Goal: Information Seeking & Learning: Find specific fact

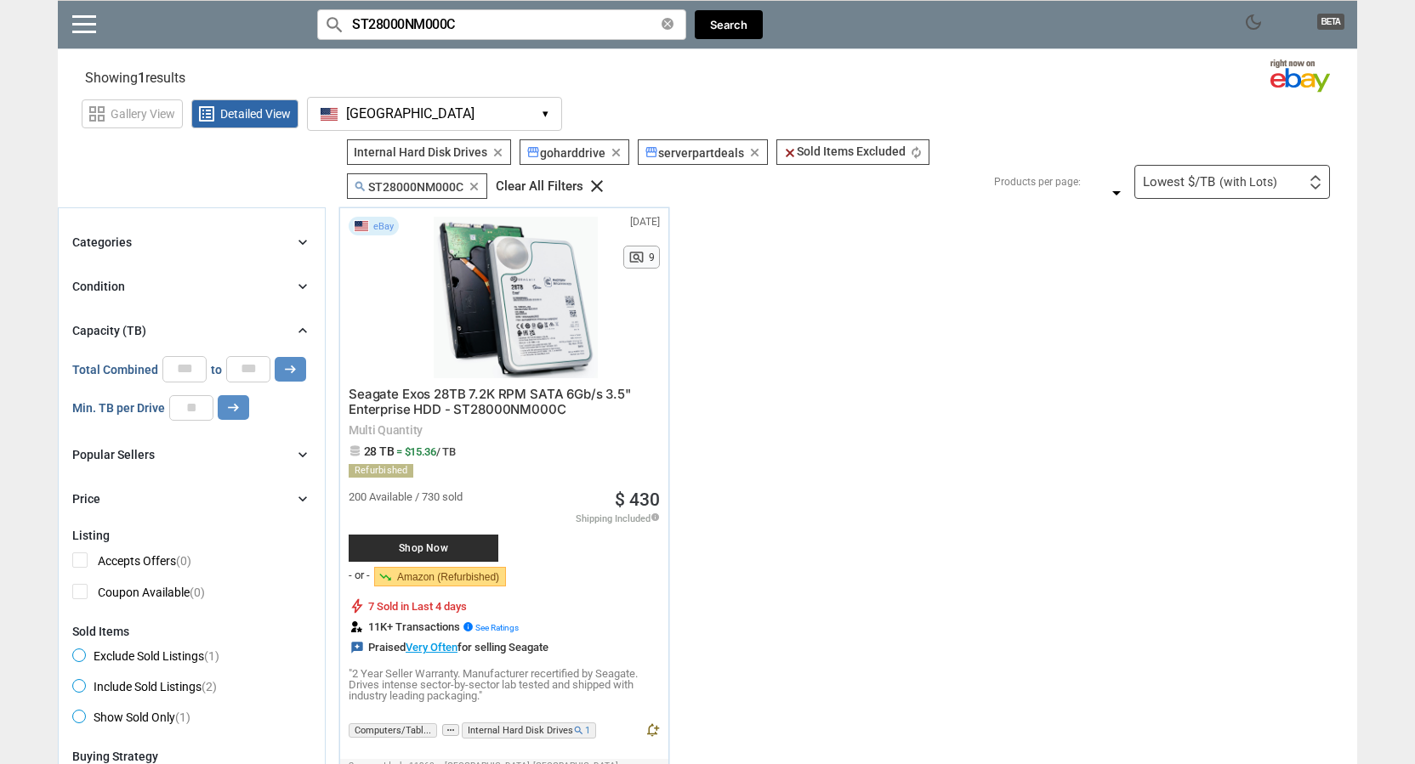
drag, startPoint x: 460, startPoint y: 30, endPoint x: 173, endPoint y: -3, distance: 288.3
click at [173, 0] on html "Menu tune Open Filter Menu help How to Use This Tool? add_alert Get Real-time A…" at bounding box center [707, 382] width 1415 height 764
paste input "4000NM002H"
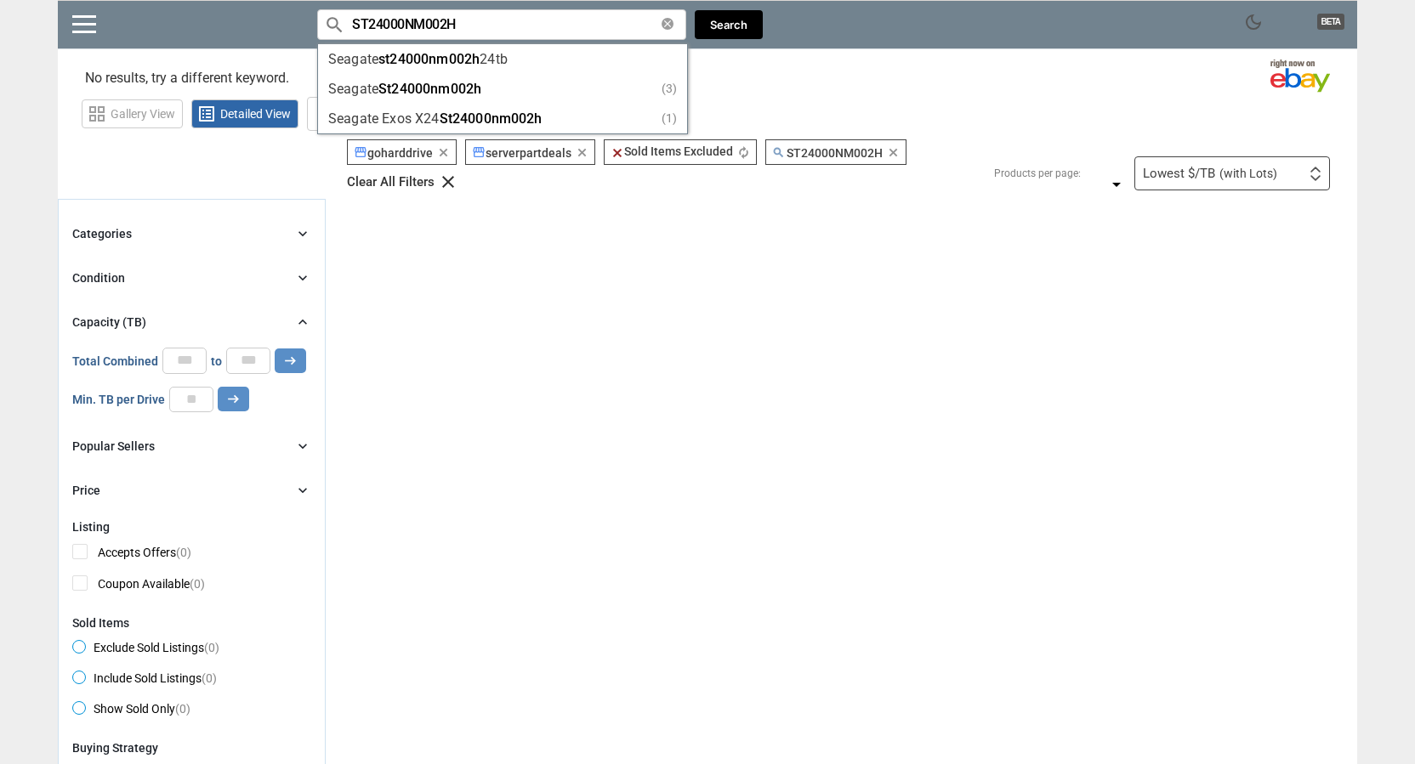
type input "ST24000NM002H"
click at [877, 55] on div "dark_mode BETA search Filter by keyword search ST24000NM002H clear Seagate st24…" at bounding box center [707, 742] width 1299 height 1485
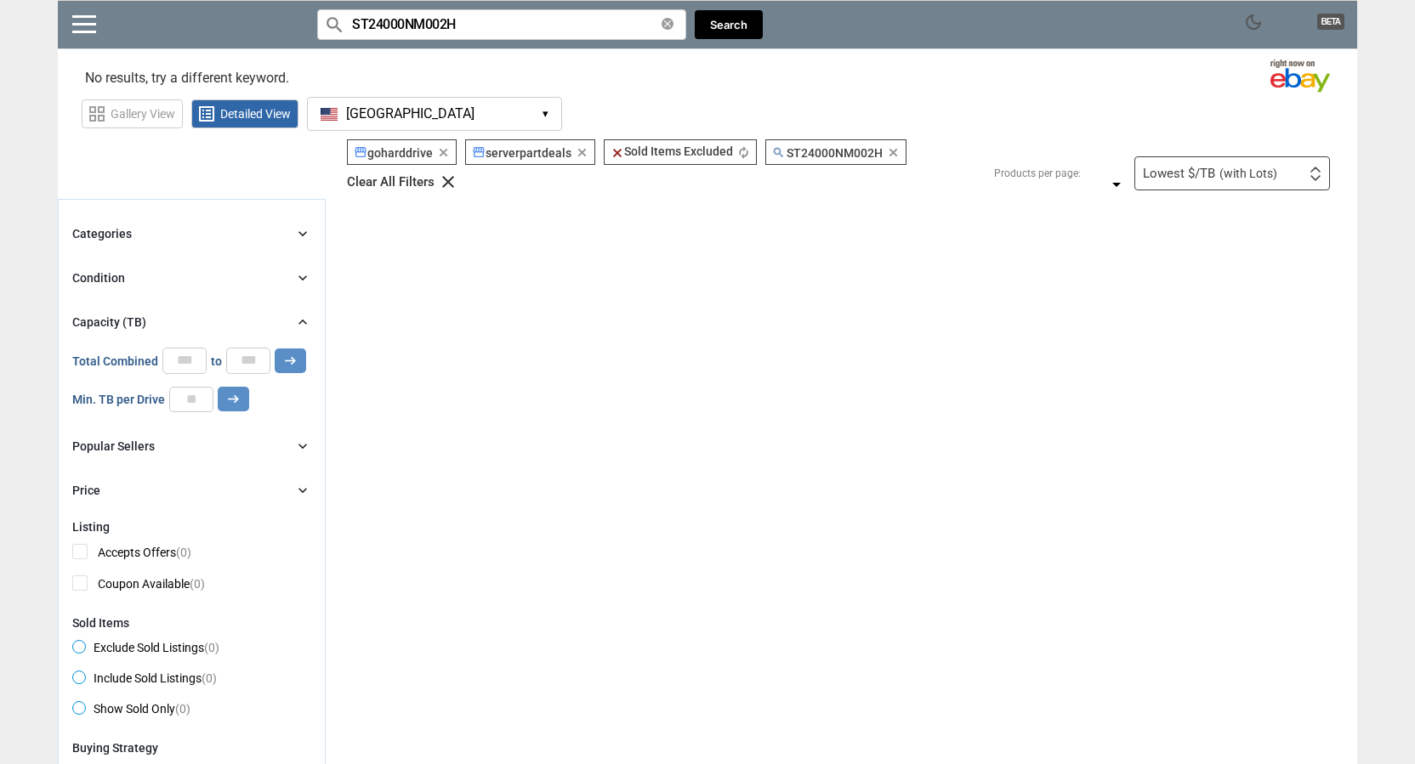
click at [443, 181] on icon "clear" at bounding box center [448, 182] width 20 height 20
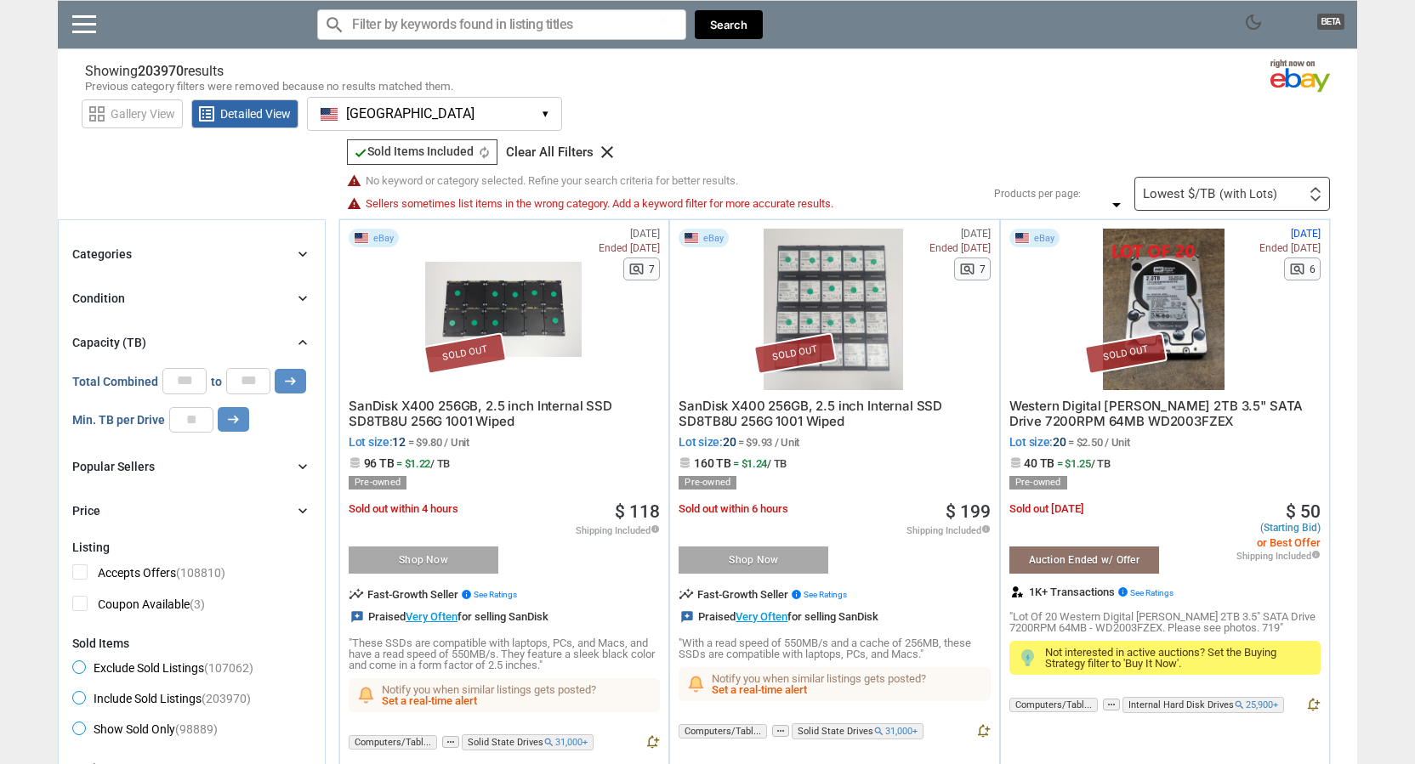
paste input "ST24000NM002H"
type input "ST24000NM002H"
